Goal: Use online tool/utility: Utilize a website feature to perform a specific function

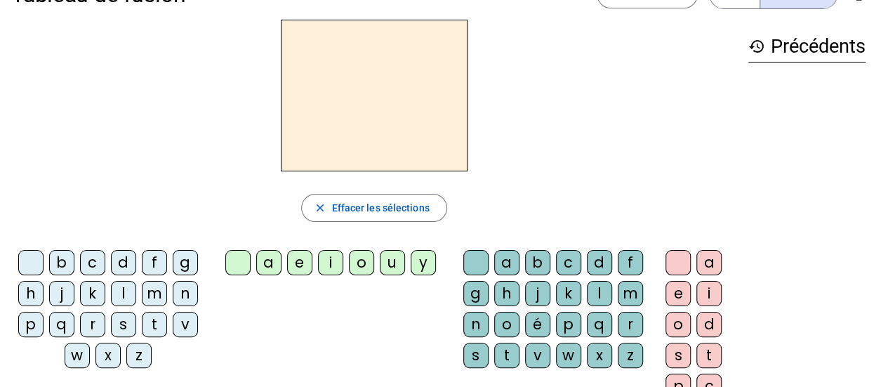
scroll to position [44, 0]
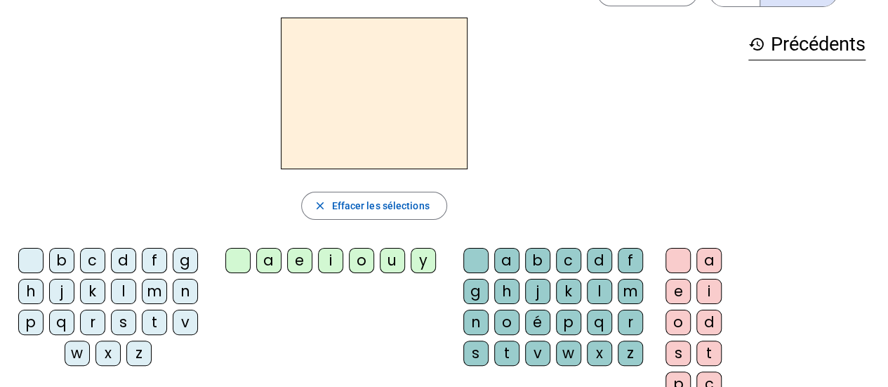
click at [125, 284] on div "l" at bounding box center [123, 291] width 25 height 25
click at [300, 262] on div "e" at bounding box center [299, 260] width 25 height 25
click at [392, 256] on div "u" at bounding box center [392, 260] width 25 height 25
click at [156, 318] on div "t" at bounding box center [154, 321] width 25 height 25
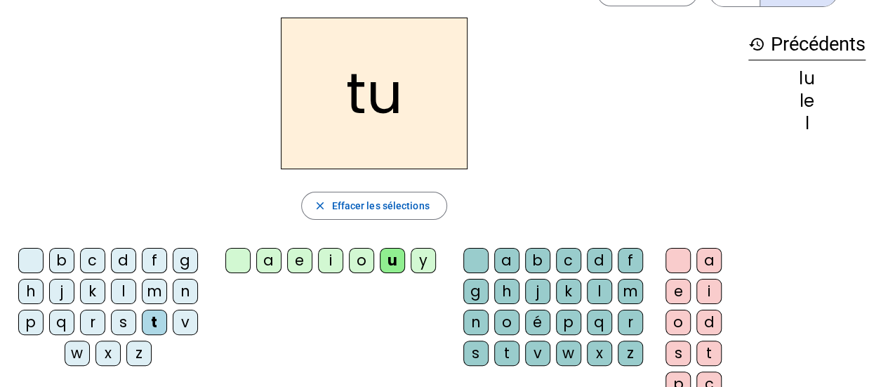
click at [122, 260] on div "d" at bounding box center [123, 260] width 25 height 25
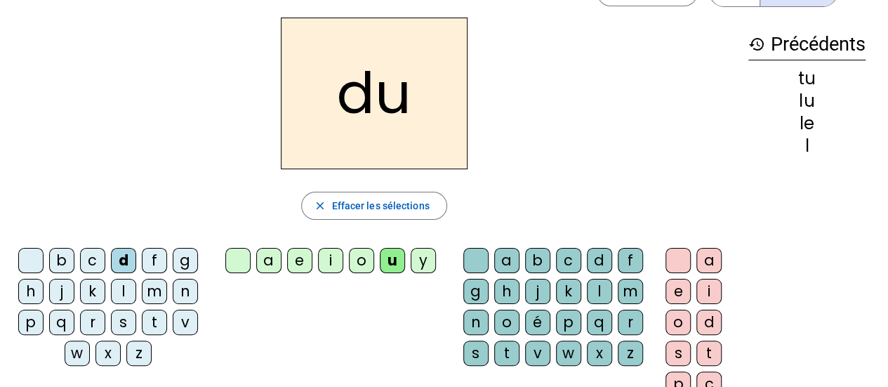
click at [297, 260] on div "e" at bounding box center [299, 260] width 25 height 25
click at [161, 319] on div "t" at bounding box center [154, 321] width 25 height 25
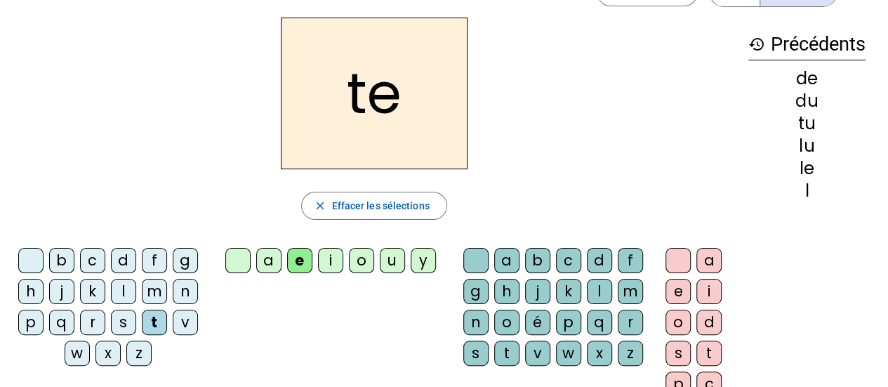
click at [272, 265] on div "a" at bounding box center [268, 260] width 25 height 25
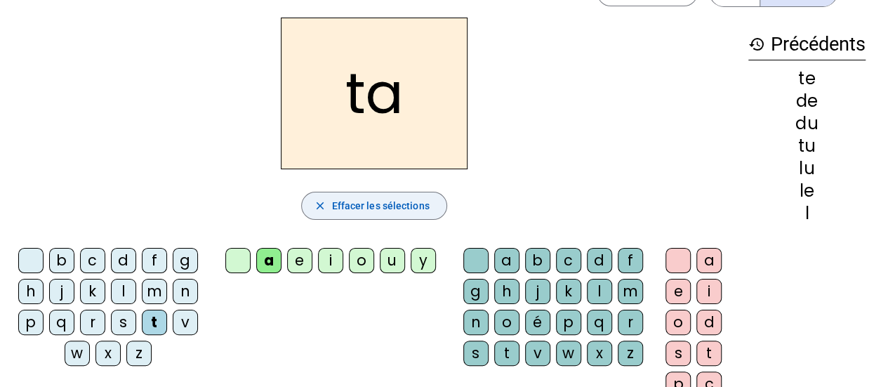
click at [387, 205] on span "Effacer les sélections" at bounding box center [380, 205] width 98 height 17
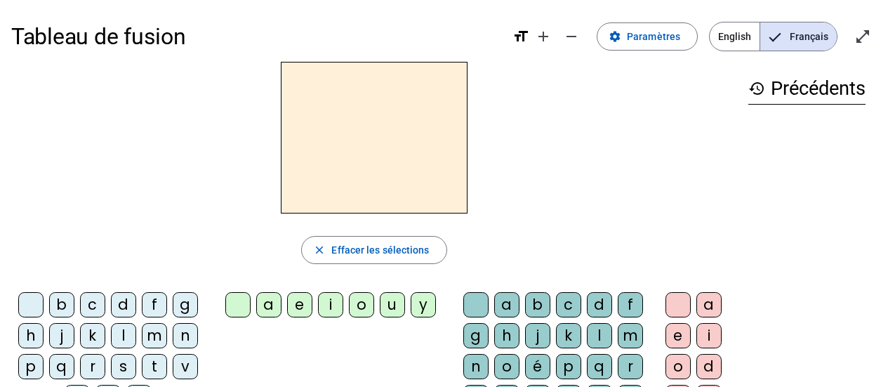
scroll to position [35, 0]
